Goal: Download file/media

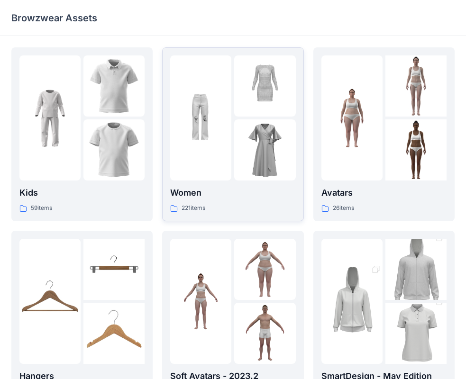
click at [195, 196] on p "Women" at bounding box center [232, 192] width 125 height 13
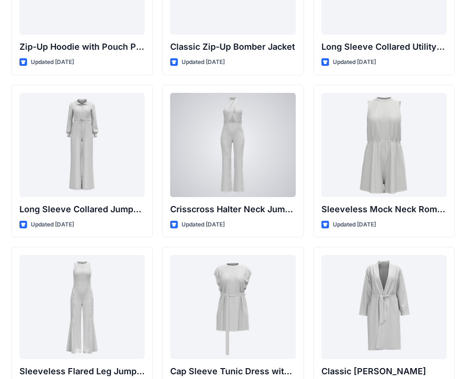
scroll to position [1937, 0]
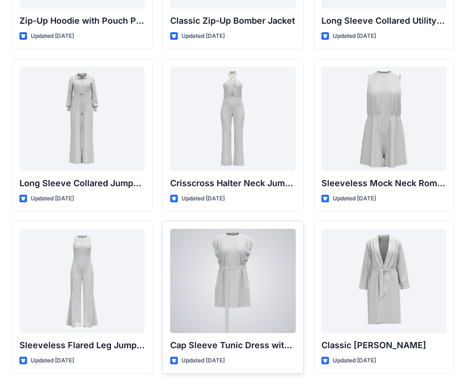
click at [246, 285] on div at bounding box center [232, 281] width 125 height 104
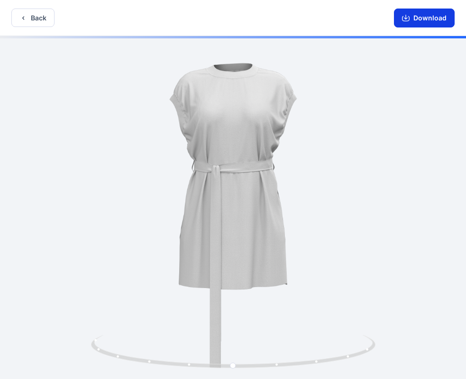
click at [410, 23] on button "Download" at bounding box center [424, 18] width 61 height 19
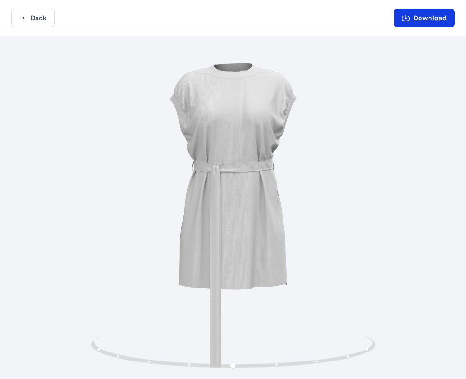
click at [422, 19] on button "Download" at bounding box center [424, 18] width 61 height 19
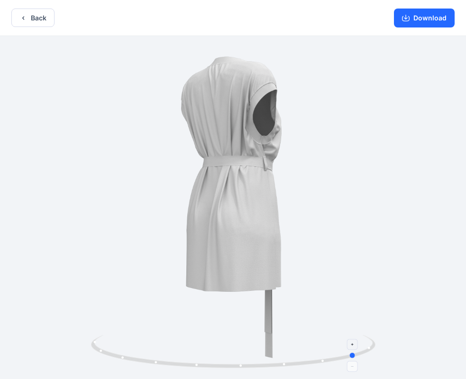
drag, startPoint x: 233, startPoint y: 367, endPoint x: 357, endPoint y: 357, distance: 124.6
click at [357, 357] on icon at bounding box center [234, 353] width 287 height 36
click at [355, 346] on icon at bounding box center [354, 345] width 6 height 6
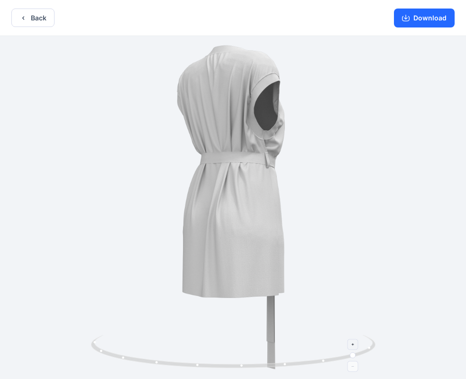
click at [354, 363] on icon at bounding box center [354, 366] width 6 height 6
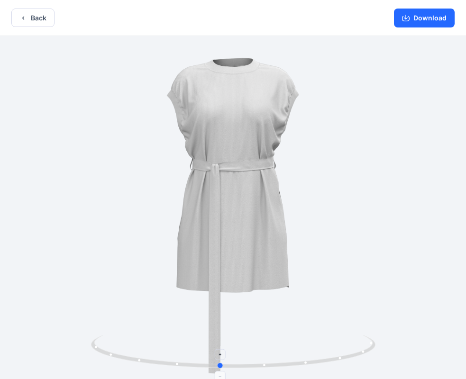
drag, startPoint x: 294, startPoint y: 365, endPoint x: 156, endPoint y: 366, distance: 137.4
click at [156, 366] on icon at bounding box center [234, 353] width 287 height 36
